Goal: Task Accomplishment & Management: Manage account settings

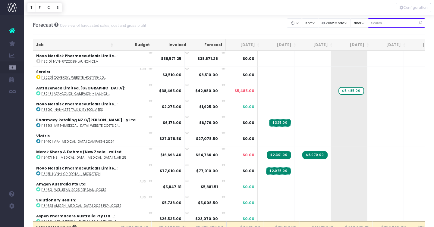
click at [389, 26] on input "text" at bounding box center [397, 22] width 58 height 9
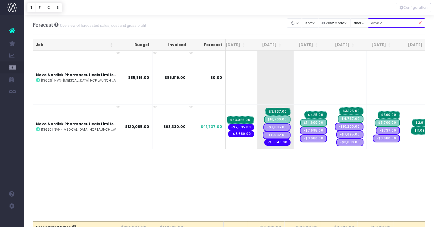
scroll to position [0, 34]
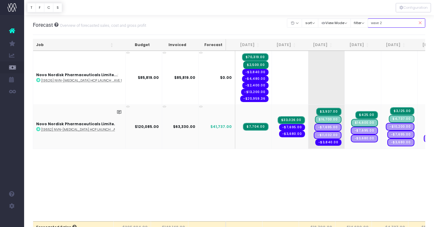
type input "wave 2"
click at [281, 119] on span "$33,026.00" at bounding box center [290, 120] width 27 height 8
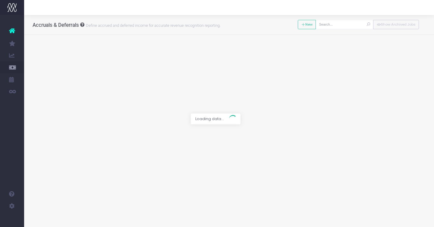
type input "[13652] NVN-[MEDICAL_DATA] HCP Launch Campaign - WAVE 2"
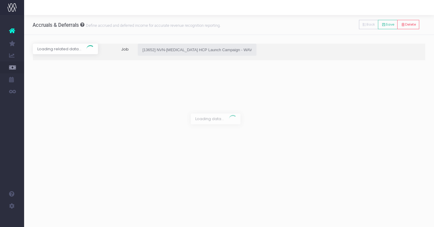
type input "Invoice INV-4929 / [DATE] / $41,781.50"
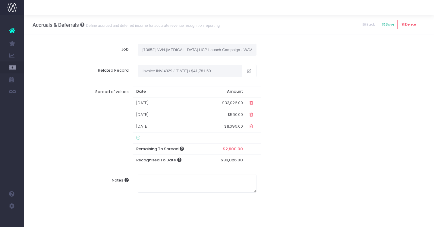
click at [252, 114] on icon at bounding box center [251, 114] width 5 height 5
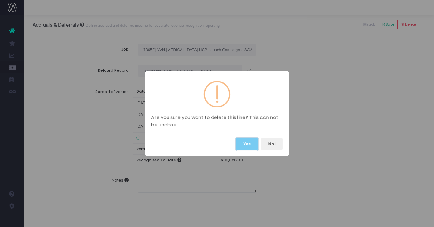
click at [244, 144] on button "Yes" at bounding box center [247, 144] width 22 height 12
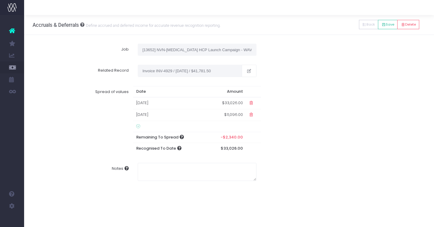
click at [252, 115] on icon at bounding box center [251, 114] width 5 height 5
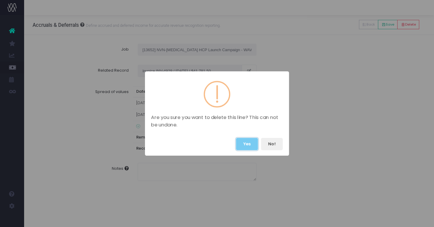
click at [243, 142] on button "Yes" at bounding box center [247, 144] width 22 height 12
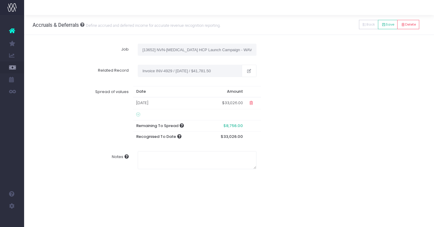
click at [137, 114] on icon at bounding box center [138, 114] width 4 height 5
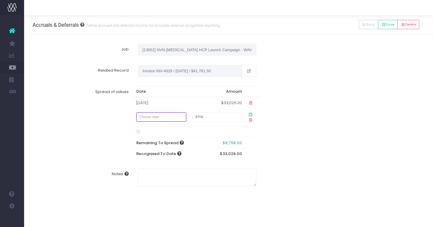
click at [144, 117] on input "text" at bounding box center [161, 116] width 50 height 9
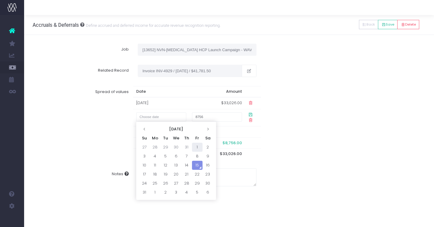
click at [200, 145] on td "1" at bounding box center [197, 147] width 11 height 9
type input "1 August 2025"
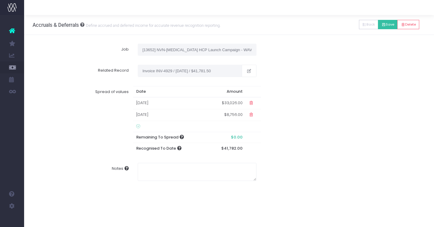
click at [389, 25] on button "Save" at bounding box center [388, 24] width 20 height 9
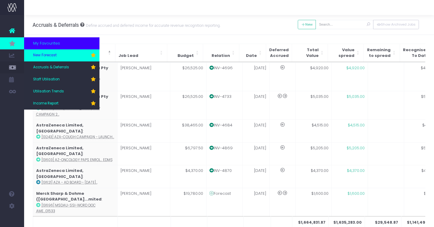
click at [60, 57] on link "New Forecast" at bounding box center [61, 55] width 75 height 12
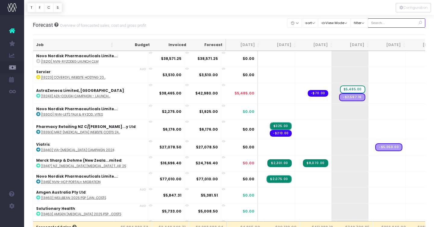
click at [383, 21] on input "text" at bounding box center [397, 22] width 58 height 9
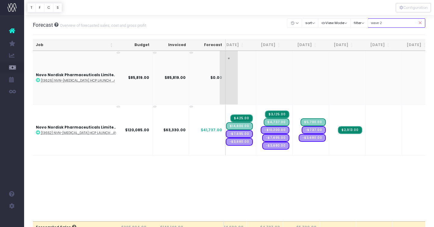
scroll to position [0, 113]
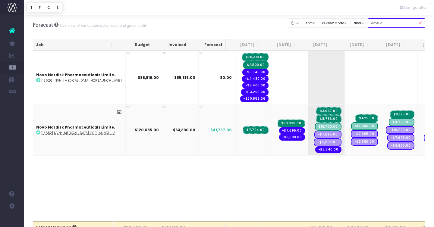
type input "wave 2"
click at [247, 130] on span "$7,704.00" at bounding box center [255, 130] width 25 height 8
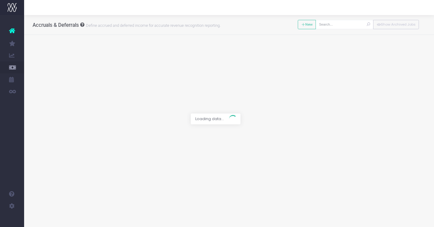
type input "[13652] NVN-[MEDICAL_DATA] HCP Launch Campaign - WAVE 2"
type textarea "only recognising the project mgmt as revenue in June - tessa"
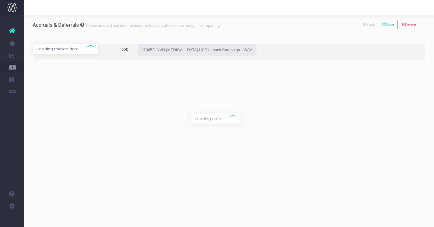
type input "Invoice INV-4928 / 30 Jun 25 / $18,103.50"
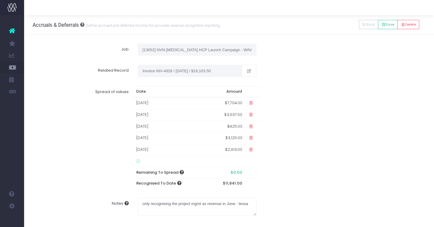
click at [252, 125] on icon at bounding box center [250, 126] width 5 height 5
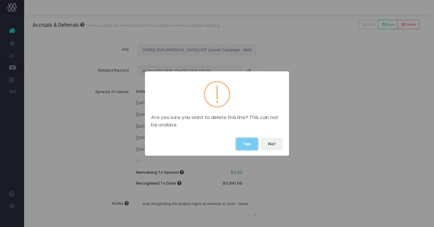
click at [247, 144] on button "Yes" at bounding box center [247, 144] width 22 height 12
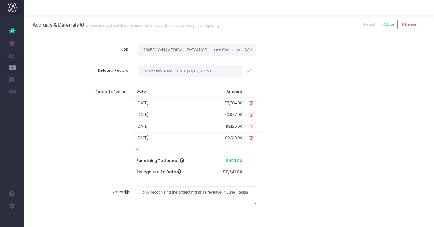
click at [251, 127] on icon at bounding box center [250, 126] width 5 height 5
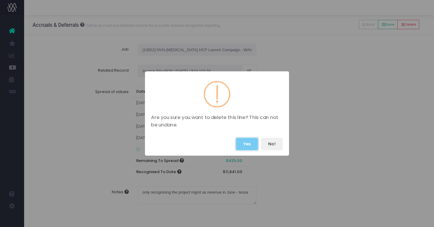
click at [245, 142] on button "Yes" at bounding box center [247, 144] width 22 height 12
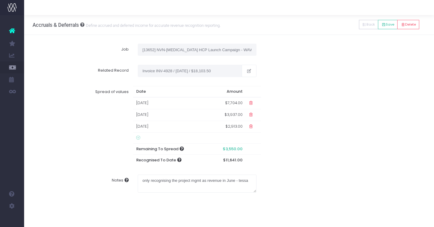
click at [252, 128] on icon at bounding box center [250, 126] width 5 height 5
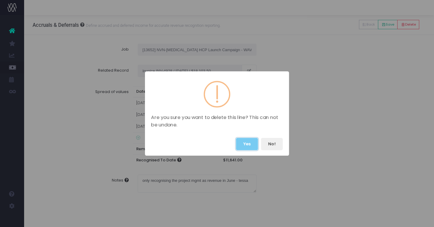
click at [246, 144] on button "Yes" at bounding box center [247, 144] width 22 height 12
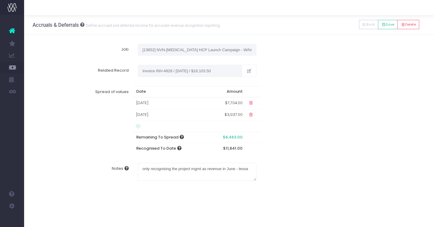
click at [192, 113] on td "01 Aug 2025" at bounding box center [171, 115] width 76 height 12
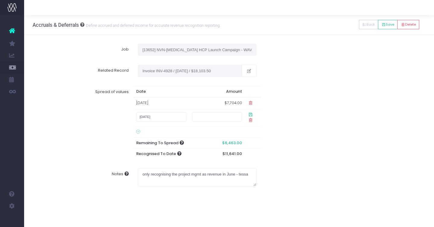
click at [299, 133] on div "Spread of values Date Amount 30 Jun 2025 $7,704.00 1 August 2025 Remaining To S…" at bounding box center [229, 123] width 402 height 83
click at [248, 116] on icon at bounding box center [250, 114] width 5 height 5
click at [223, 118] on input "text" at bounding box center [217, 116] width 50 height 9
click at [253, 118] on icon at bounding box center [250, 120] width 5 height 5
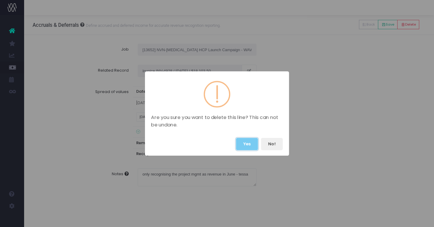
click at [246, 145] on button "Yes" at bounding box center [247, 144] width 22 height 12
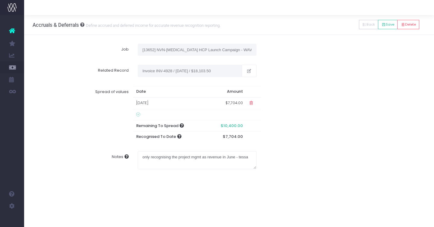
click at [136, 116] on icon at bounding box center [138, 114] width 4 height 5
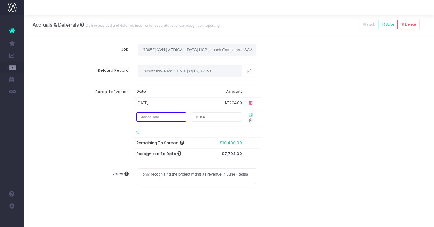
click at [151, 118] on input "text" at bounding box center [161, 116] width 50 height 9
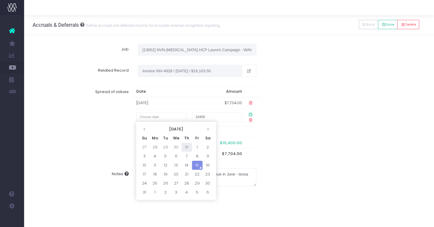
click at [187, 145] on td "31" at bounding box center [186, 147] width 11 height 9
type input "31 July 2025"
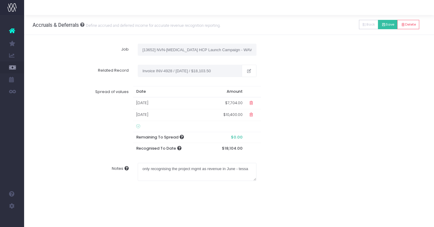
click at [389, 26] on button "Save" at bounding box center [388, 24] width 20 height 9
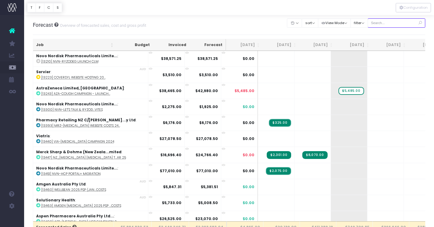
click at [384, 23] on input "text" at bounding box center [397, 22] width 58 height 9
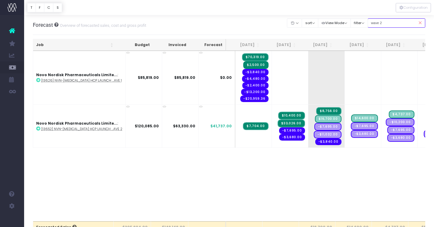
type input "wave 2"
click at [286, 122] on span "$33,026.00" at bounding box center [290, 124] width 27 height 8
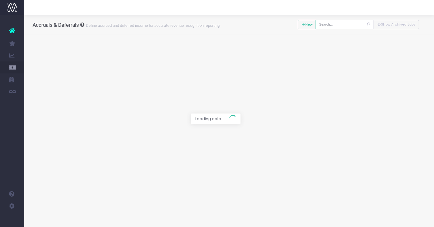
type input "[13652] NVN-[MEDICAL_DATA] HCP Launch Campaign - WAVE 2"
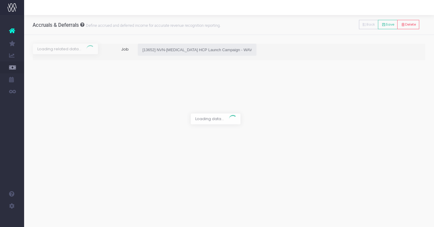
type input "Invoice INV-4929 / [DATE] / $41,781.50"
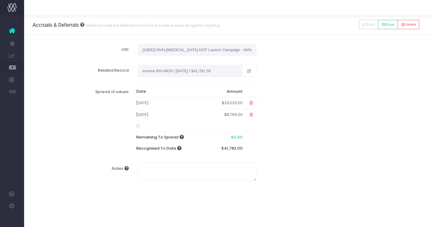
click at [185, 102] on td "01 Jul 2025" at bounding box center [170, 103] width 74 height 12
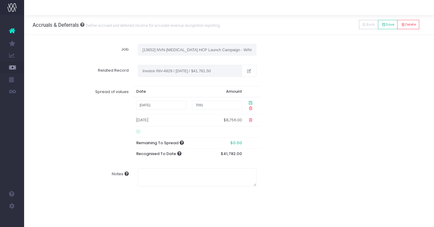
type input "7091"
click at [250, 103] on icon at bounding box center [250, 102] width 5 height 5
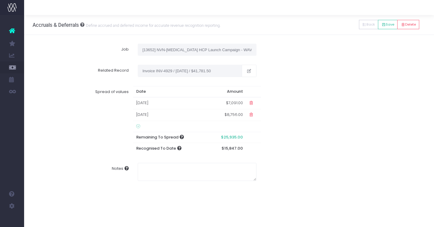
click at [251, 114] on icon at bounding box center [251, 114] width 5 height 5
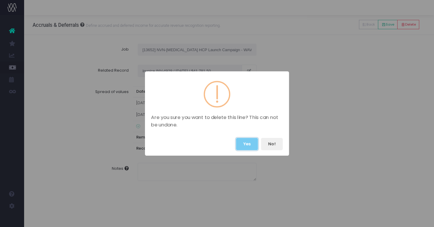
click at [249, 145] on button "Yes" at bounding box center [247, 144] width 22 height 12
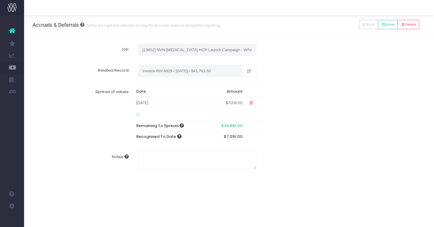
click at [140, 114] on icon at bounding box center [138, 114] width 4 height 5
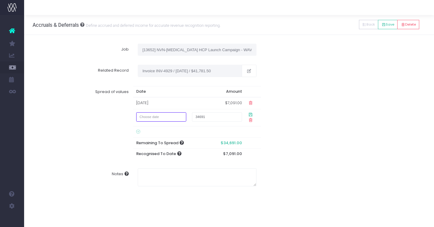
click at [168, 117] on input "text" at bounding box center [161, 116] width 50 height 9
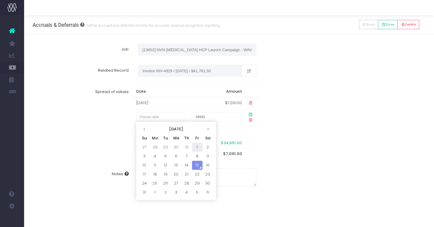
click at [199, 147] on td "1" at bounding box center [197, 147] width 11 height 9
type input "1 August 2025"
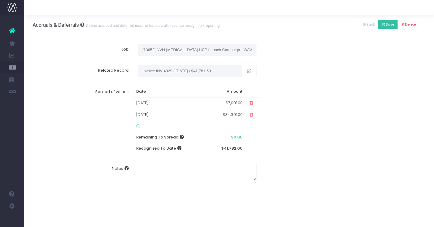
click at [387, 23] on button "Save" at bounding box center [388, 24] width 20 height 9
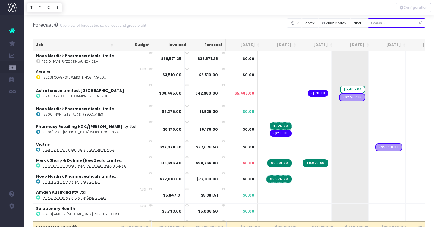
click at [382, 21] on input "text" at bounding box center [397, 22] width 58 height 9
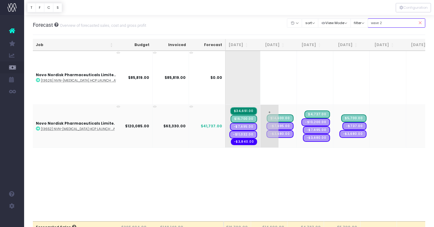
scroll to position [0, 95]
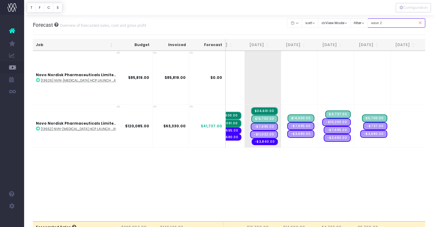
type input "wave 2"
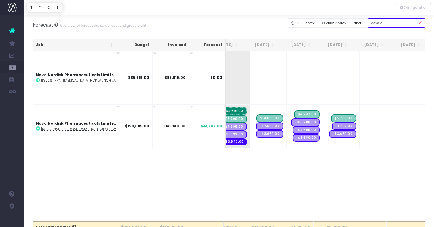
scroll to position [0, 94]
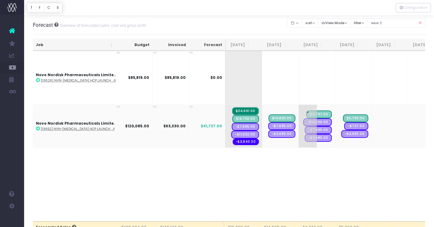
click at [313, 124] on span "-$10,200.00" at bounding box center [317, 122] width 29 height 8
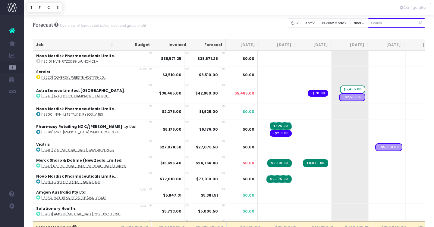
click at [393, 22] on input "text" at bounding box center [397, 22] width 58 height 9
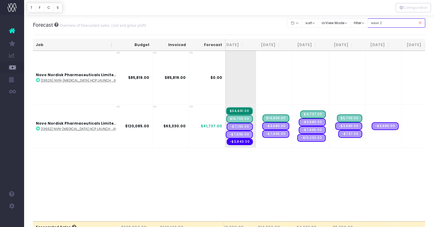
scroll to position [0, 89]
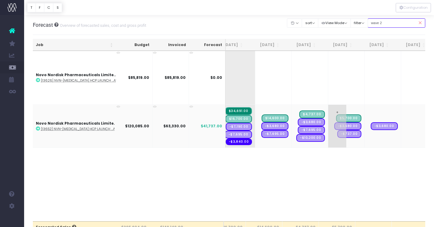
type input "wave 2"
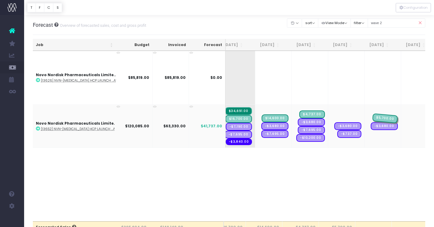
drag, startPoint x: 341, startPoint y: 118, endPoint x: 376, endPoint y: 117, distance: 35.3
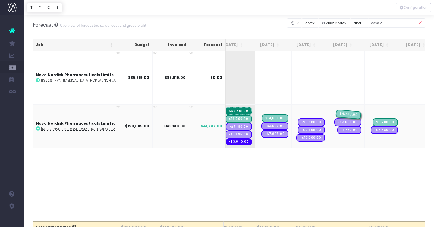
drag, startPoint x: 300, startPoint y: 114, endPoint x: 327, endPoint y: 114, distance: 26.2
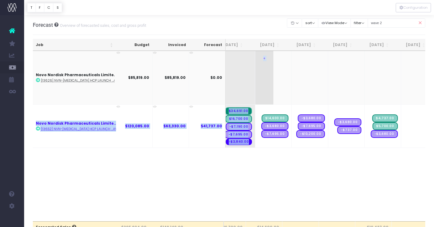
drag, startPoint x: 261, startPoint y: 118, endPoint x: 274, endPoint y: 104, distance: 19.4
click at [274, 104] on tbody "Novo Nordisk Pharmaceuticals Limite... : [13626] NVN-Wegovy HCP Launch ...AVE 1…" at bounding box center [300, 99] width 712 height 97
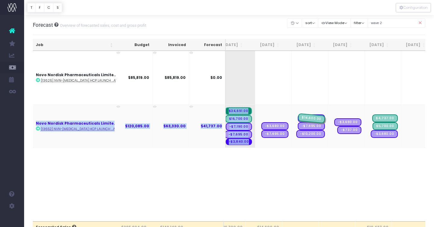
drag, startPoint x: 268, startPoint y: 120, endPoint x: 298, endPoint y: 117, distance: 29.9
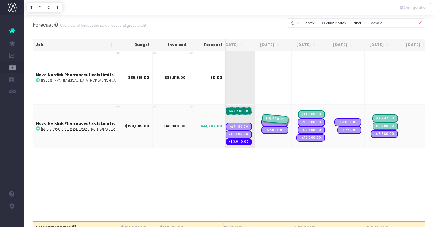
drag, startPoint x: 231, startPoint y: 119, endPoint x: 259, endPoint y: 118, distance: 27.7
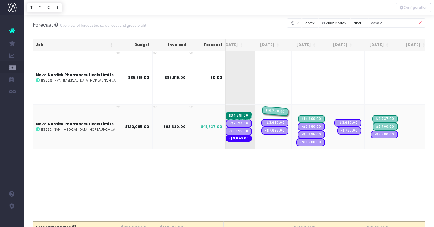
drag, startPoint x: 309, startPoint y: 111, endPoint x: 272, endPoint y: 112, distance: 37.1
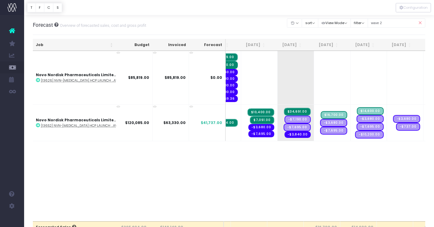
scroll to position [0, 31]
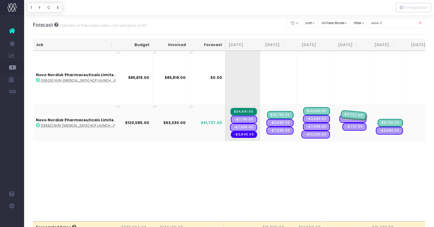
drag, startPoint x: 389, startPoint y: 114, endPoint x: 347, endPoint y: 114, distance: 42.2
drag, startPoint x: 383, startPoint y: 118, endPoint x: 350, endPoint y: 108, distance: 34.4
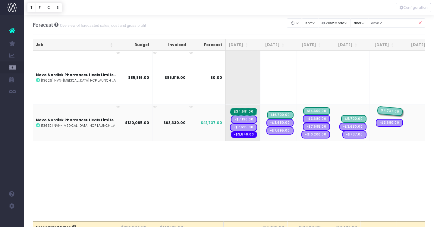
drag, startPoint x: 344, startPoint y: 111, endPoint x: 370, endPoint y: 111, distance: 26.2
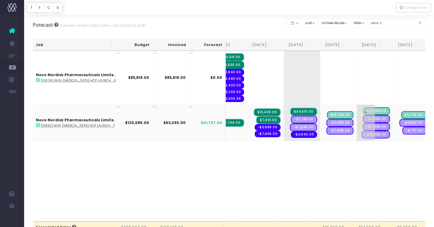
click at [372, 111] on span "$14,600.00" at bounding box center [376, 111] width 27 height 8
drag, startPoint x: 373, startPoint y: 135, endPoint x: 336, endPoint y: 137, distance: 36.2
drag, startPoint x: 371, startPoint y: 135, endPoint x: 328, endPoint y: 134, distance: 42.2
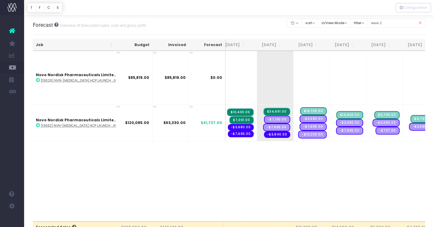
scroll to position [0, 52]
click at [272, 111] on span "$34,691.00" at bounding box center [276, 112] width 27 height 8
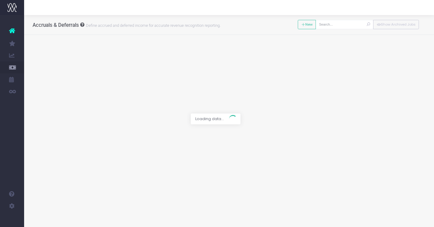
type input "[13652] NVN-[MEDICAL_DATA] HCP Launch Campaign - WAVE 2"
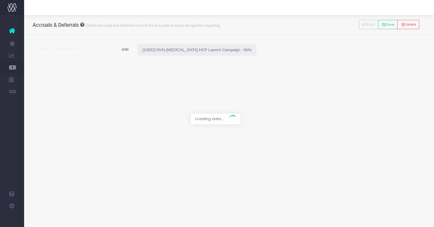
type input "Invoice INV-4929 / [DATE] / $41,781.50"
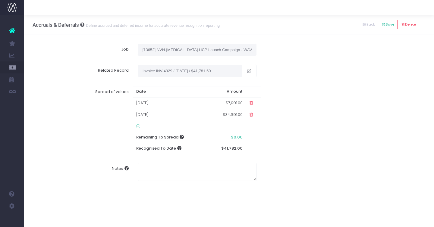
click at [231, 114] on td "$34,691.00" at bounding box center [227, 115] width 38 height 12
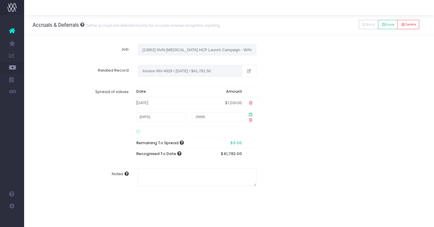
type input "20000"
click at [249, 114] on icon at bounding box center [250, 114] width 5 height 5
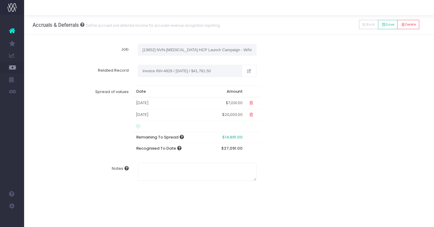
click at [136, 126] on icon at bounding box center [138, 126] width 4 height 5
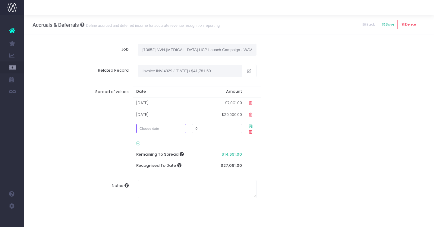
click at [155, 131] on input "text" at bounding box center [161, 128] width 50 height 9
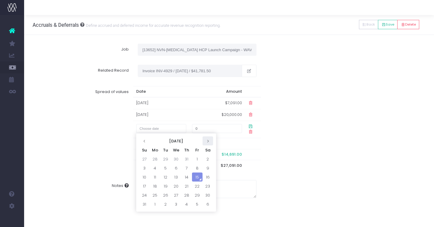
click at [210, 138] on th at bounding box center [207, 140] width 11 height 9
click at [155, 159] on td "1" at bounding box center [155, 159] width 11 height 9
type input "[DATE]"
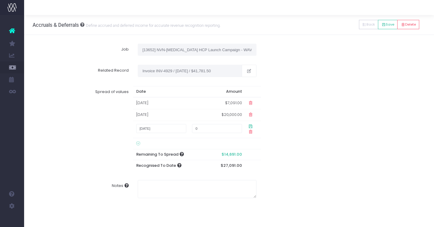
click at [253, 130] on icon at bounding box center [250, 132] width 5 height 5
click at [286, 126] on div "Spread of values Date Amount [DATE] $7,091.00 [DATE] $20,000.00 [DATE] 0 Remain…" at bounding box center [229, 129] width 402 height 94
drag, startPoint x: 225, startPoint y: 128, endPoint x: 200, endPoint y: 127, distance: 24.4
click at [200, 127] on input "0" at bounding box center [217, 128] width 50 height 9
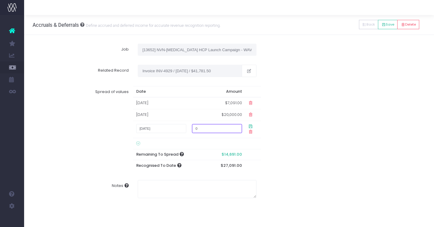
drag, startPoint x: 220, startPoint y: 128, endPoint x: 193, endPoint y: 126, distance: 26.6
click at [193, 126] on td "0" at bounding box center [217, 129] width 56 height 17
type input "1"
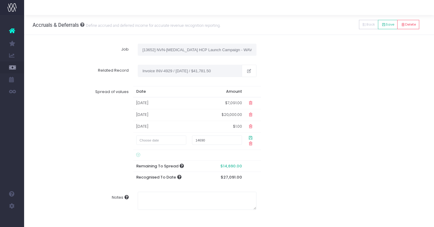
click at [253, 141] on icon at bounding box center [250, 143] width 5 height 5
click at [251, 128] on icon at bounding box center [250, 126] width 5 height 5
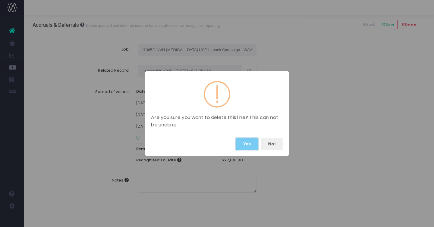
click at [250, 144] on button "Yes" at bounding box center [247, 144] width 22 height 12
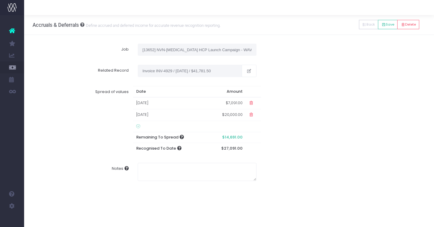
click at [139, 126] on icon at bounding box center [138, 126] width 4 height 5
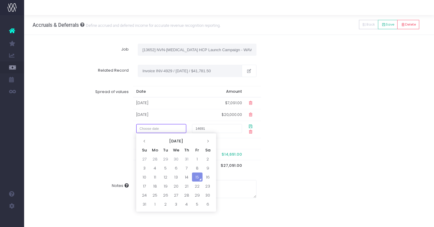
click at [175, 129] on input "text" at bounding box center [161, 128] width 50 height 9
click at [155, 205] on td "1" at bounding box center [155, 204] width 11 height 9
type input "1 September 2025"
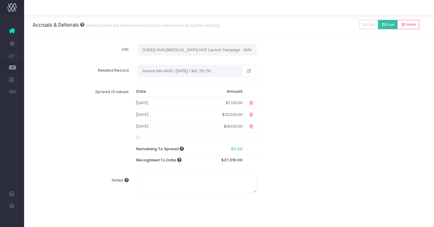
click at [389, 25] on button "Save" at bounding box center [388, 24] width 20 height 9
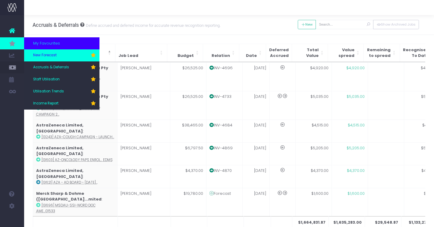
click at [62, 59] on link "New Forecast" at bounding box center [61, 55] width 75 height 12
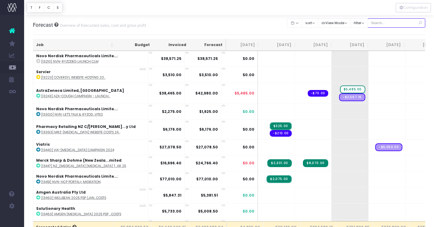
click at [393, 22] on input "text" at bounding box center [397, 22] width 58 height 9
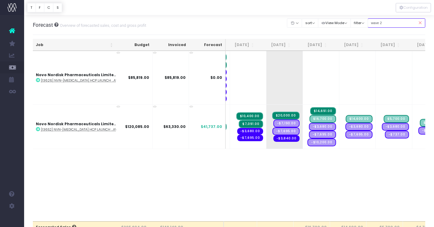
scroll to position [0, 41]
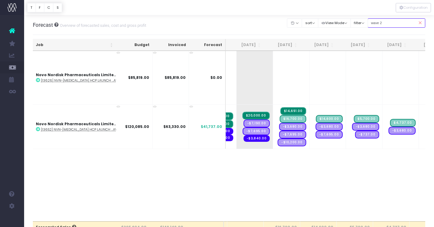
type input "wave 2"
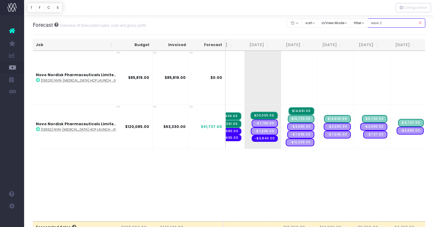
scroll to position [0, 46]
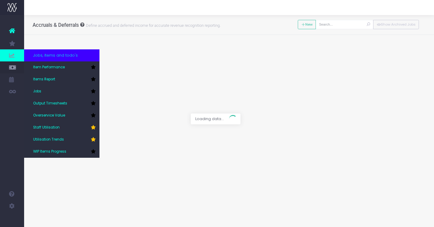
type input "[13652] NVN-[MEDICAL_DATA] HCP Launch Campaign - WAVE 2"
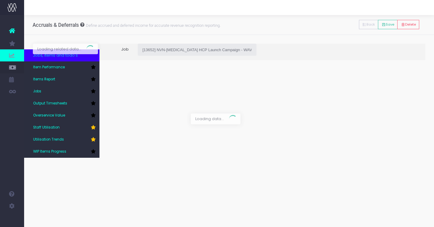
type input "Invoice INV-4929 / [DATE] / $41,781.50"
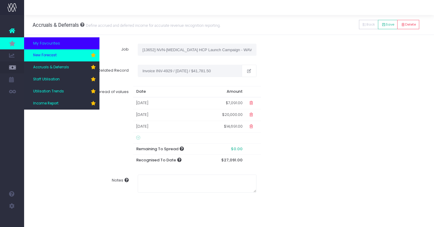
click at [44, 57] on span "New Forecast" at bounding box center [44, 55] width 23 height 5
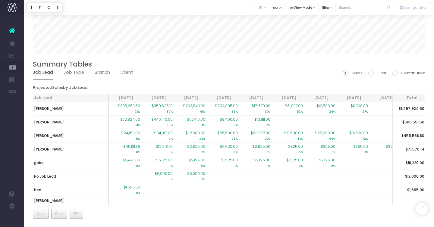
scroll to position [442, 0]
